Goal: Transaction & Acquisition: Purchase product/service

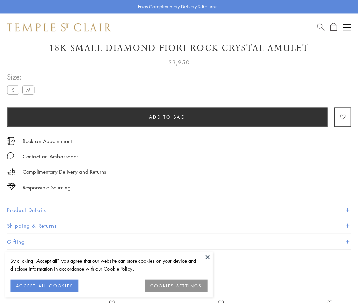
scroll to position [40, 0]
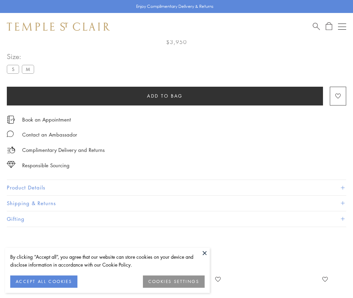
click at [165, 96] on span "Add to bag" at bounding box center [165, 96] width 36 height 8
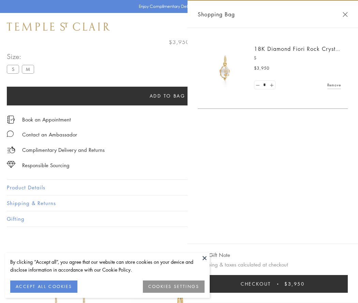
click at [273, 284] on button "Checkout $3,950" at bounding box center [273, 284] width 150 height 18
